Goal: Information Seeking & Learning: Compare options

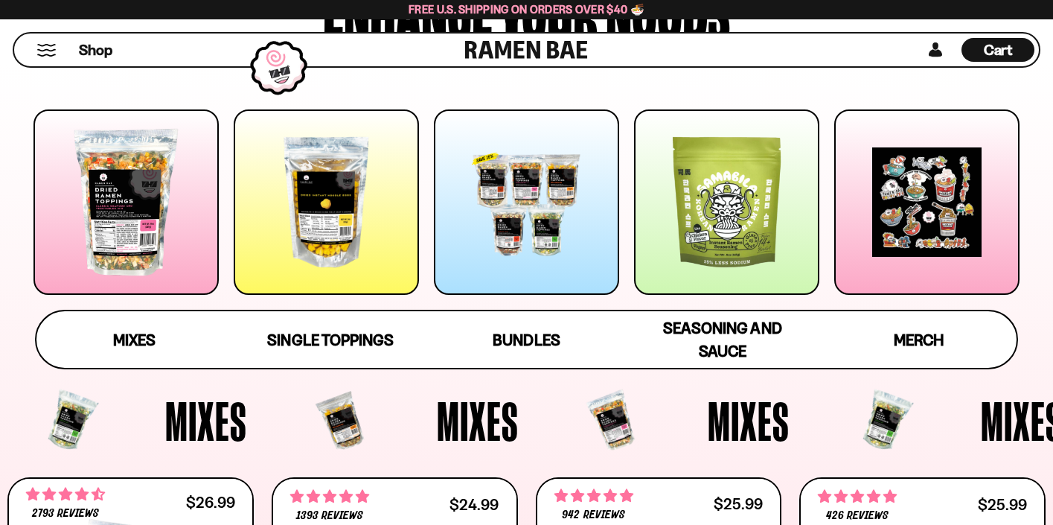
scroll to position [170, 0]
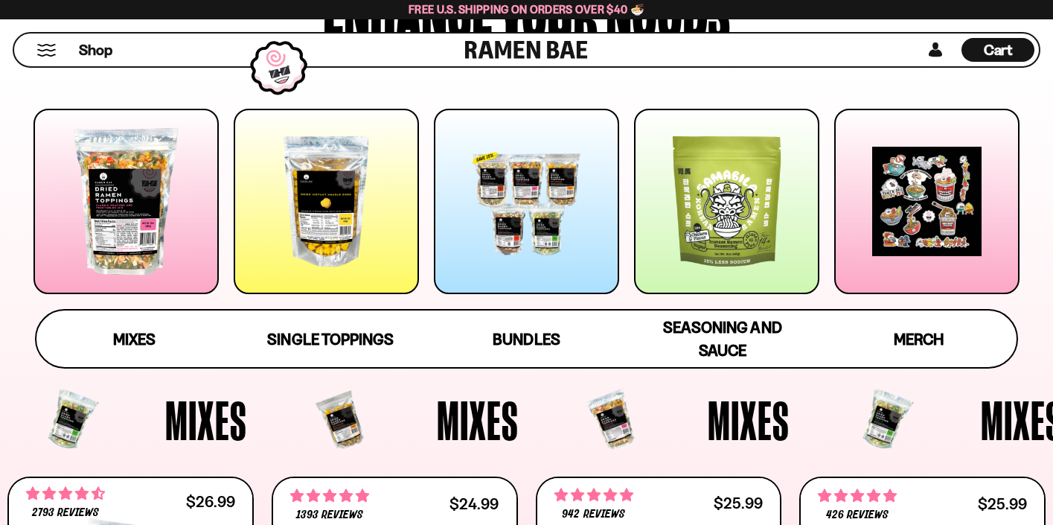
click at [59, 238] on div at bounding box center [125, 201] width 185 height 185
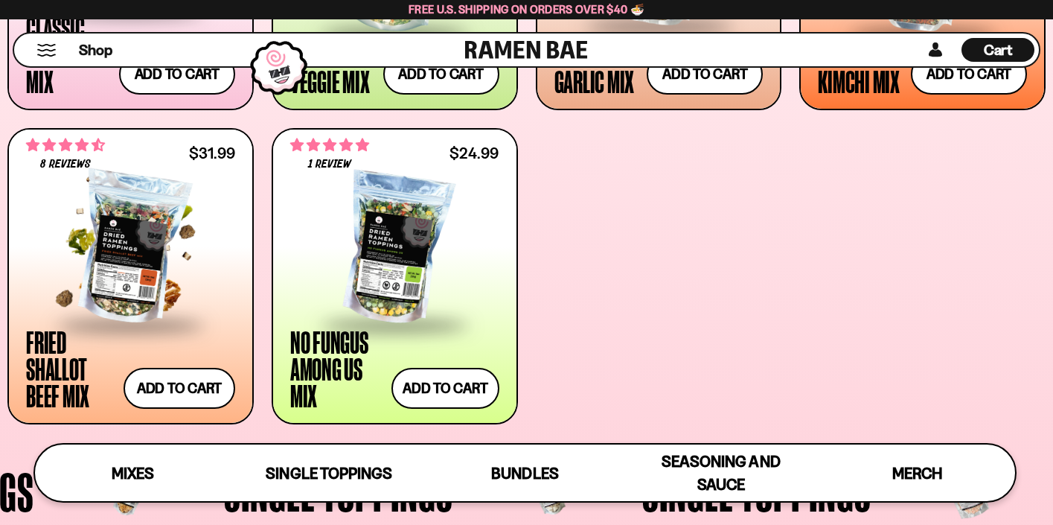
scroll to position [816, 0]
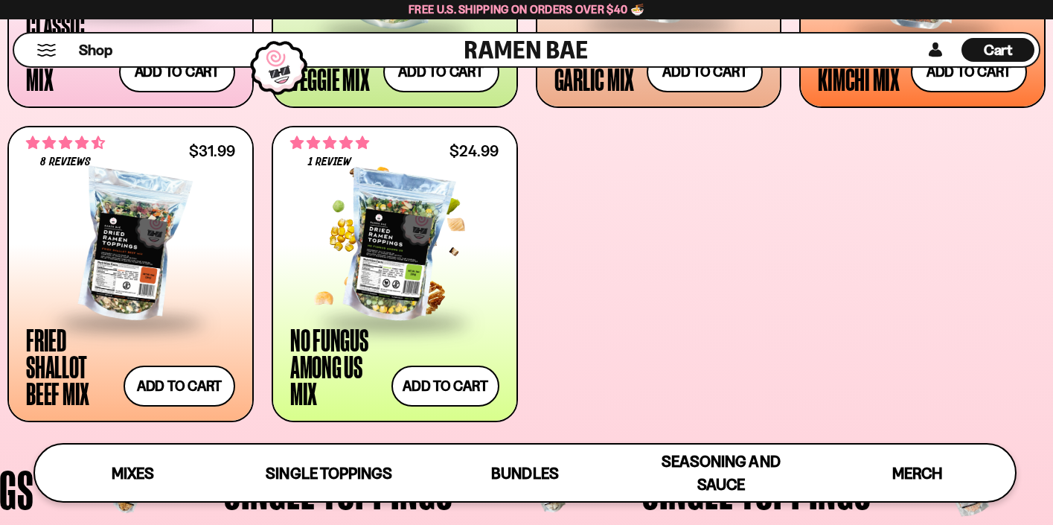
click at [404, 223] on div at bounding box center [394, 246] width 209 height 149
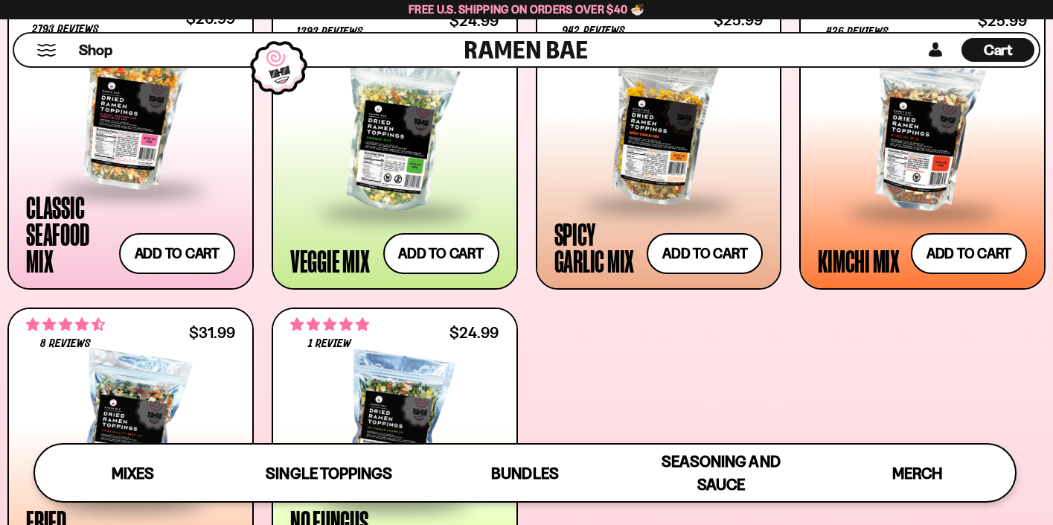
scroll to position [517, 0]
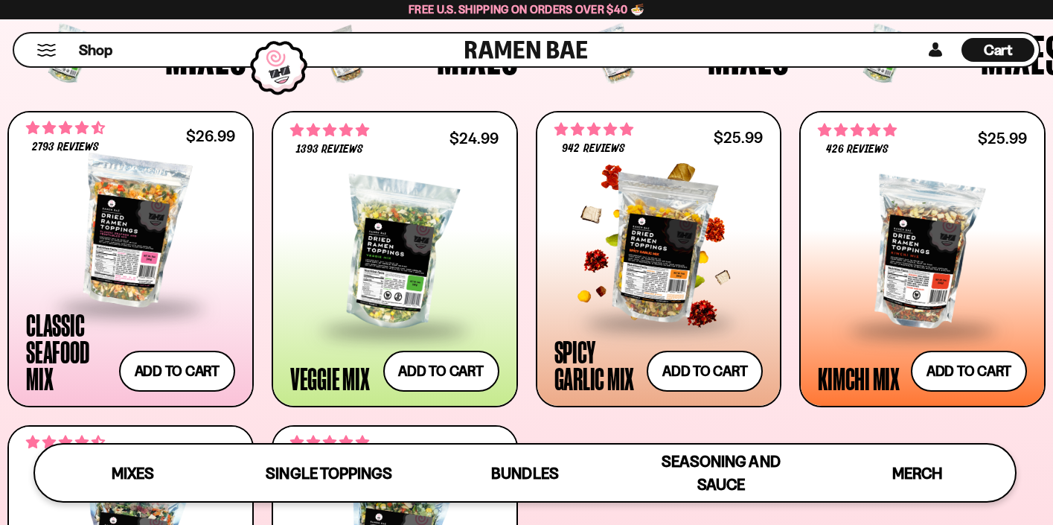
click at [642, 257] on div at bounding box center [659, 246] width 209 height 149
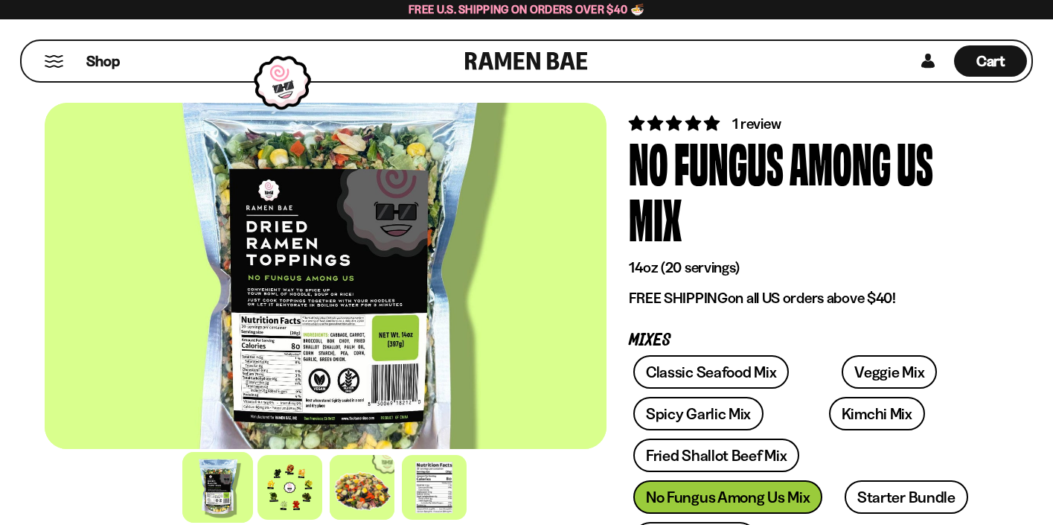
scroll to position [23, 0]
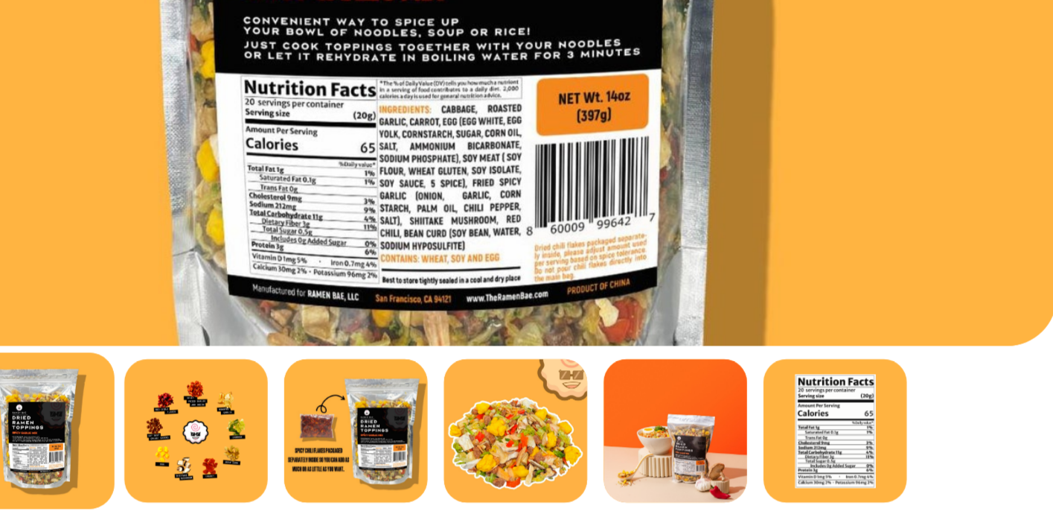
scroll to position [58, 0]
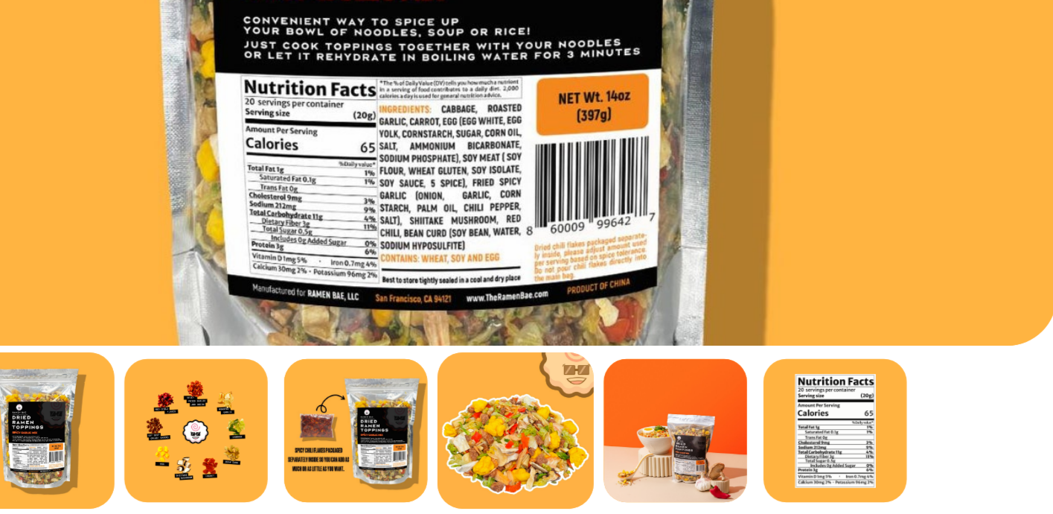
click at [327, 441] on div at bounding box center [362, 476] width 71 height 71
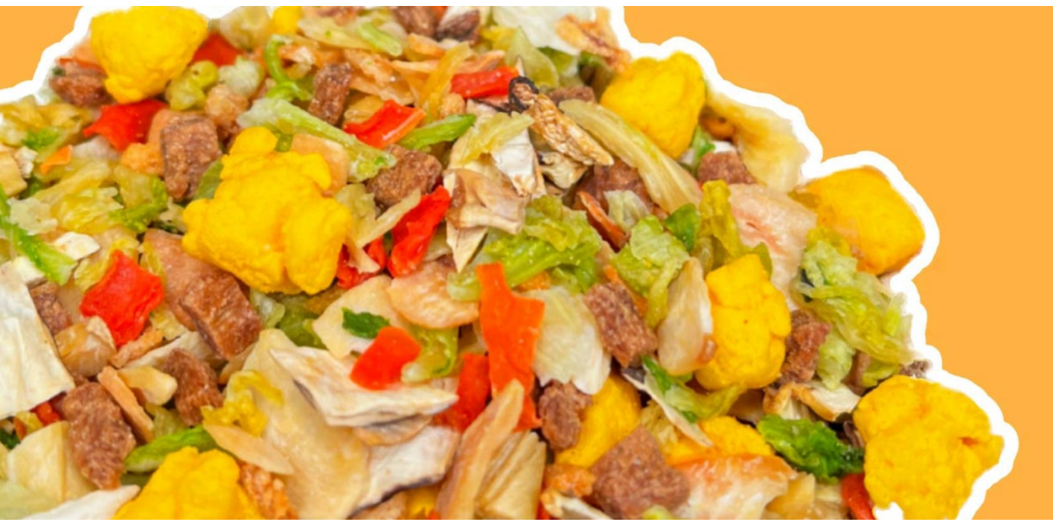
scroll to position [0, 0]
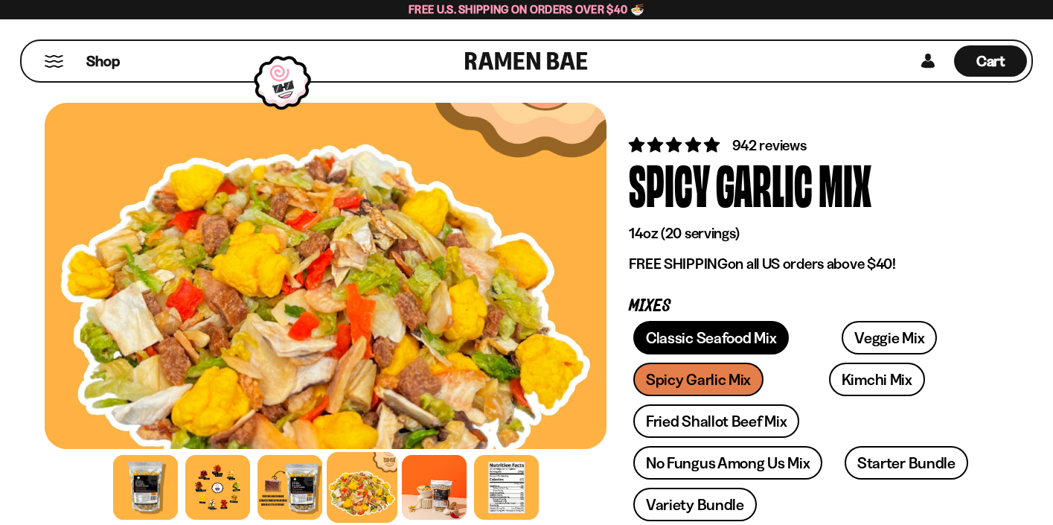
click at [700, 339] on link "Classic Seafood Mix" at bounding box center [712, 337] width 156 height 33
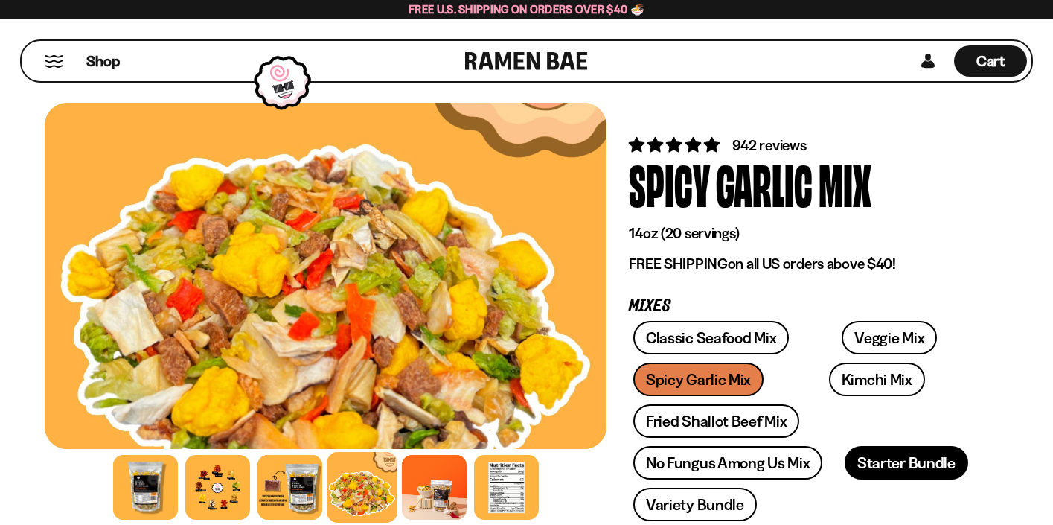
click at [878, 465] on link "Starter Bundle" at bounding box center [907, 462] width 124 height 33
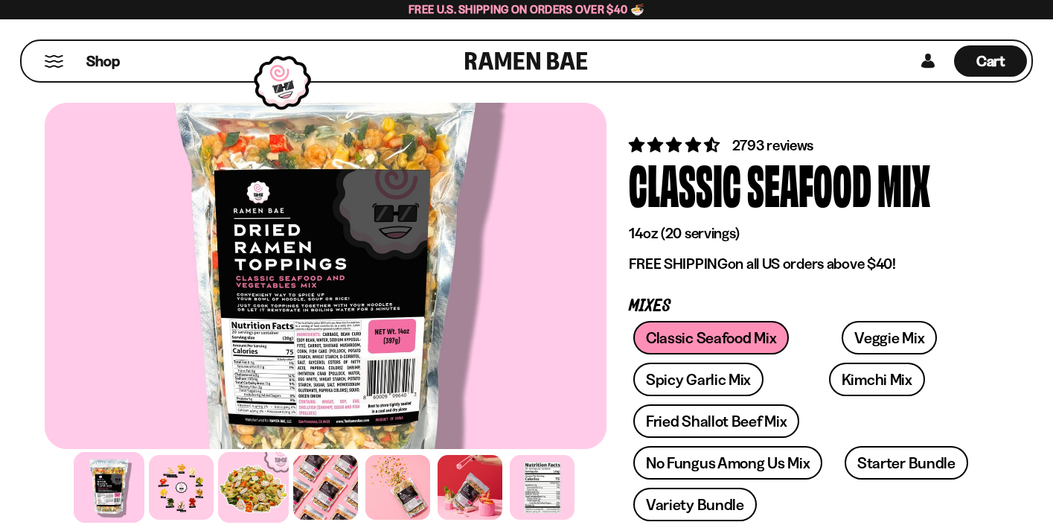
click at [238, 480] on div at bounding box center [253, 487] width 71 height 71
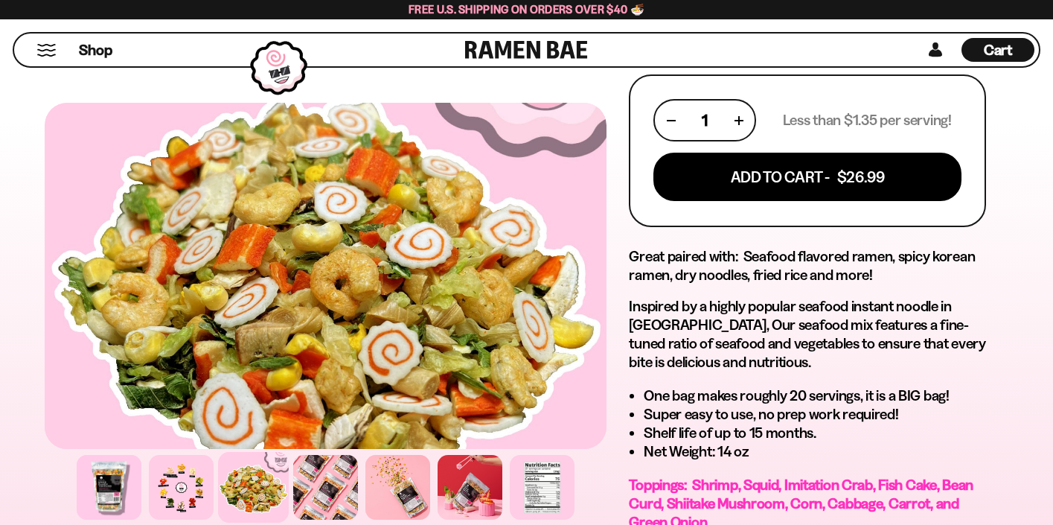
scroll to position [762, 0]
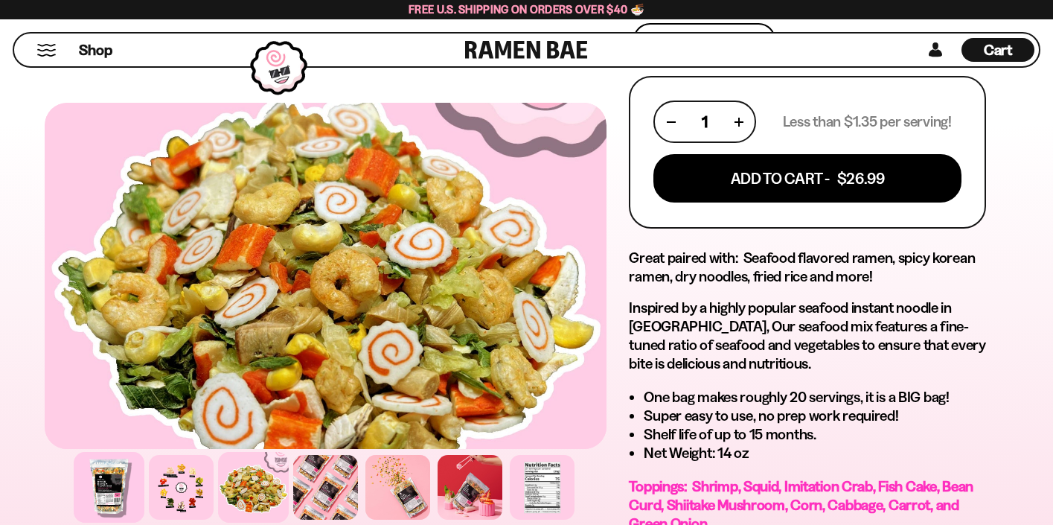
click at [105, 480] on div at bounding box center [109, 487] width 71 height 71
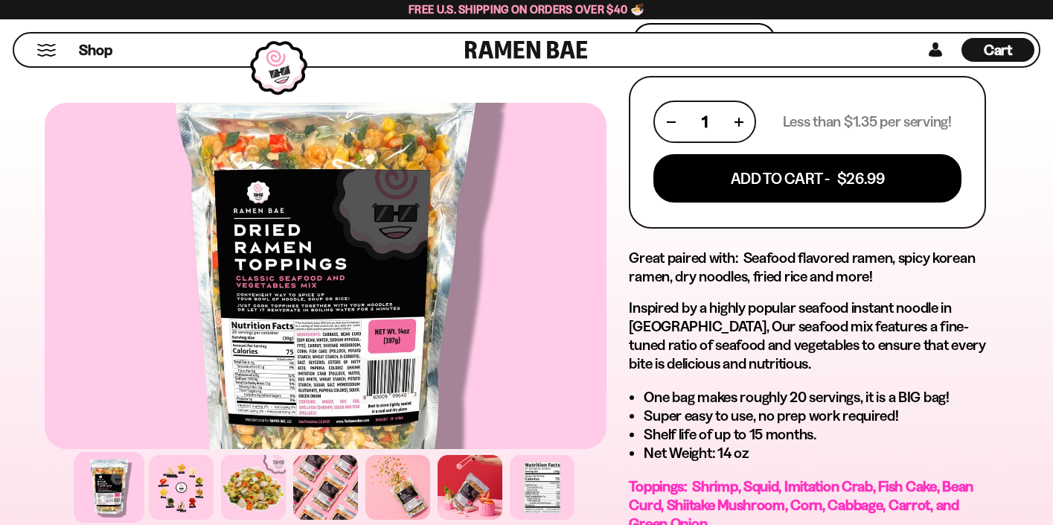
click at [331, 373] on div at bounding box center [326, 276] width 562 height 346
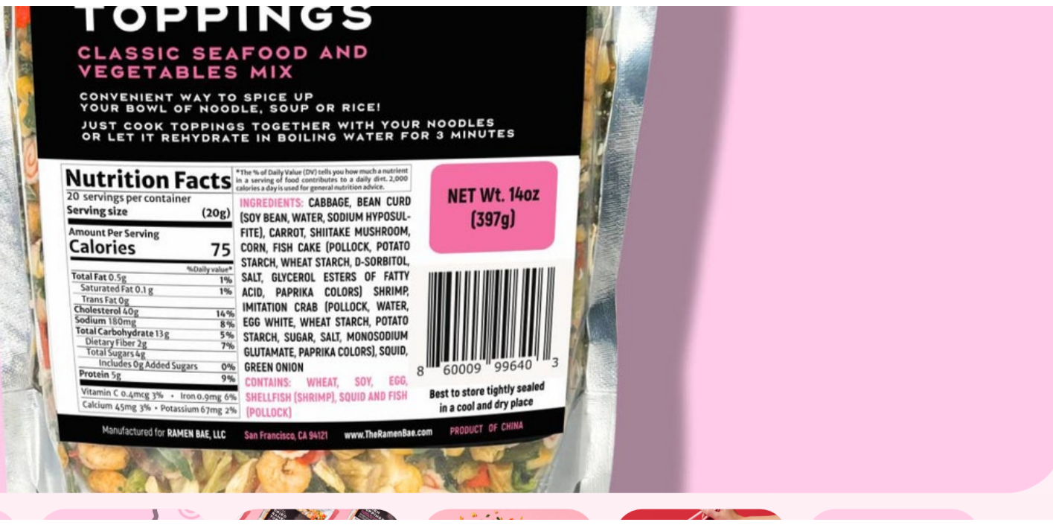
scroll to position [835, 0]
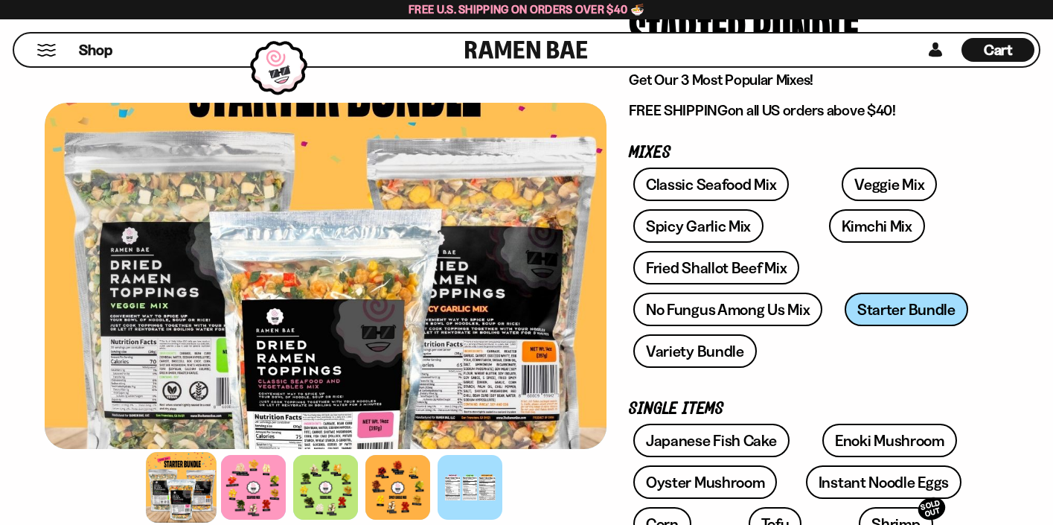
scroll to position [110, 0]
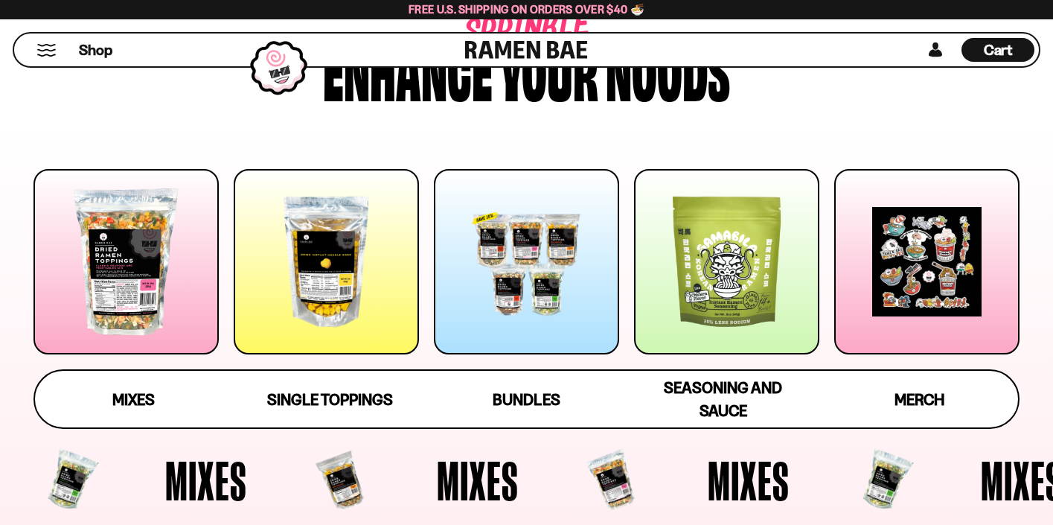
scroll to position [112, 0]
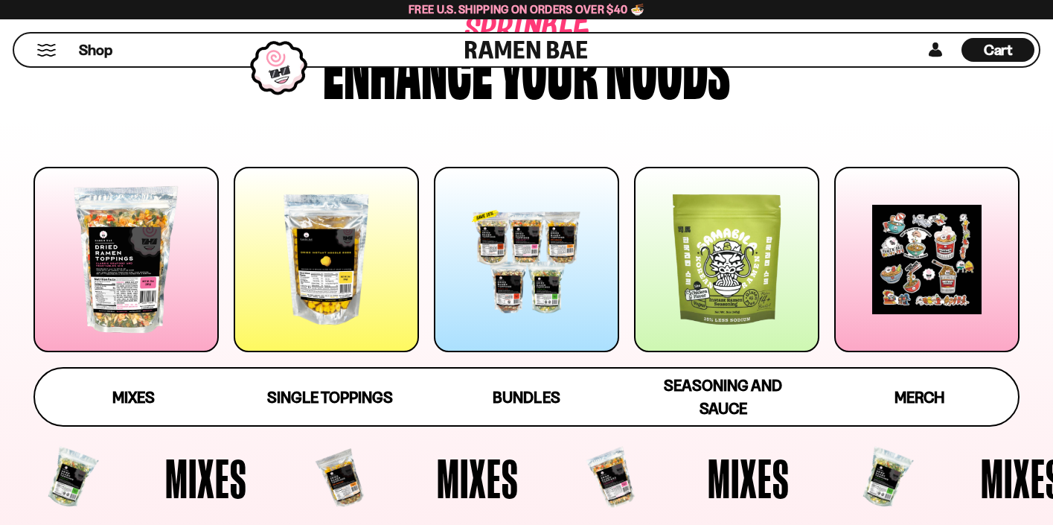
click at [373, 268] on div at bounding box center [326, 259] width 185 height 185
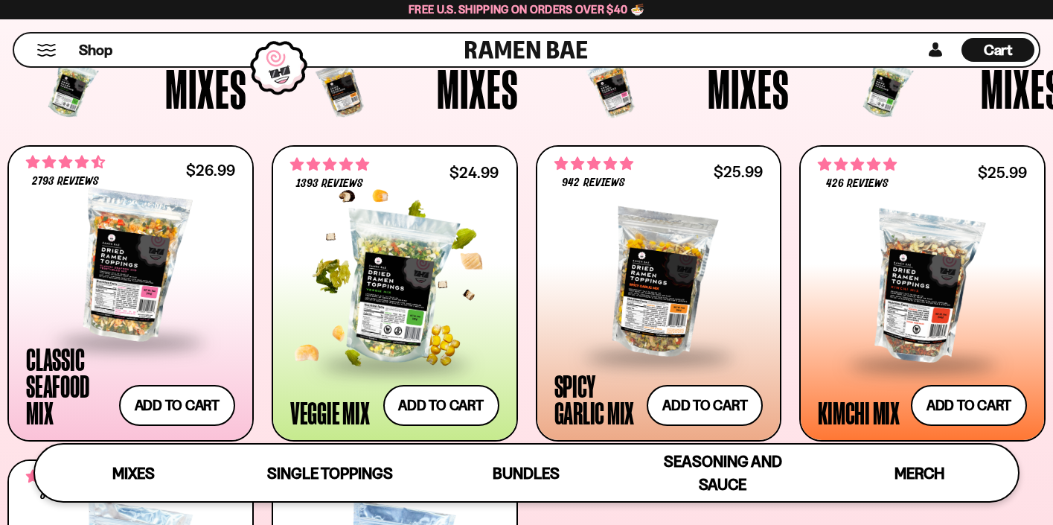
scroll to position [482, 0]
